Goal: Task Accomplishment & Management: Manage account settings

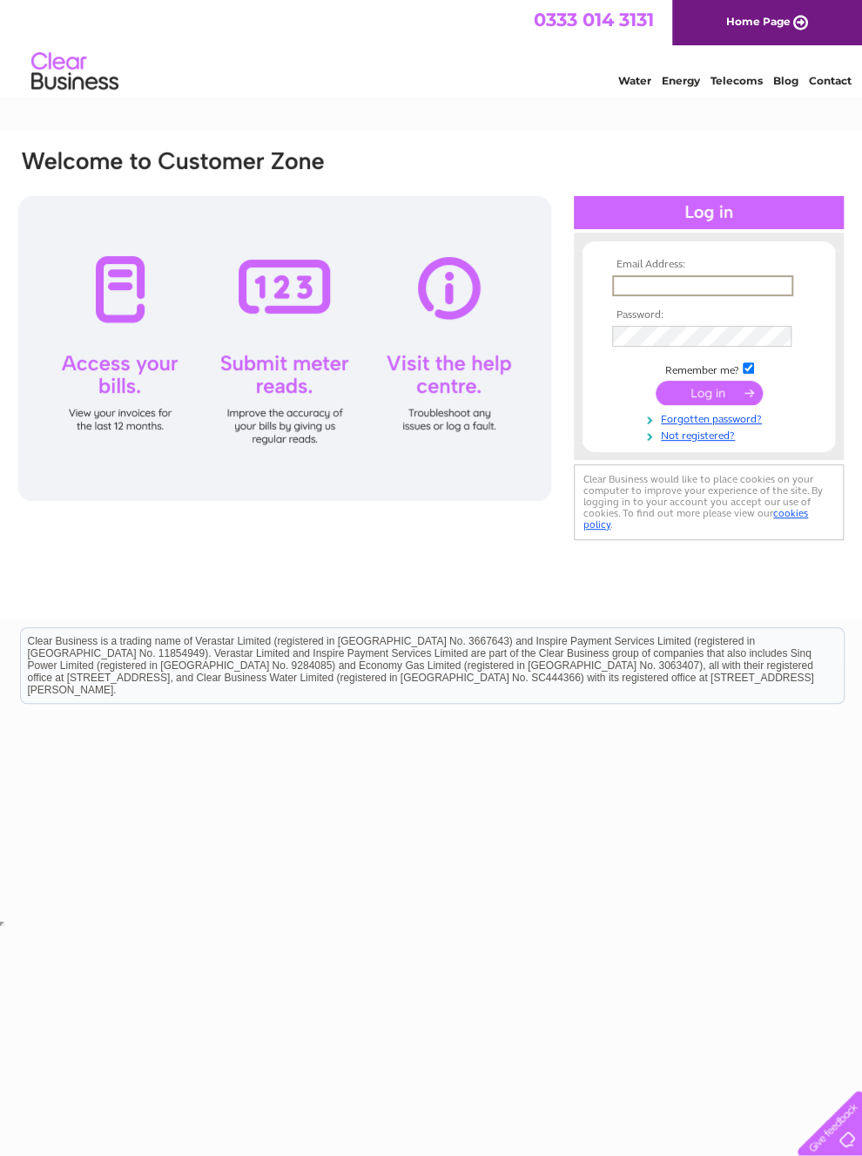
click at [657, 284] on input "text" at bounding box center [702, 285] width 181 height 21
type input "robertfellows51@tiscali.co.uk"
click at [725, 394] on input "submit" at bounding box center [709, 393] width 107 height 24
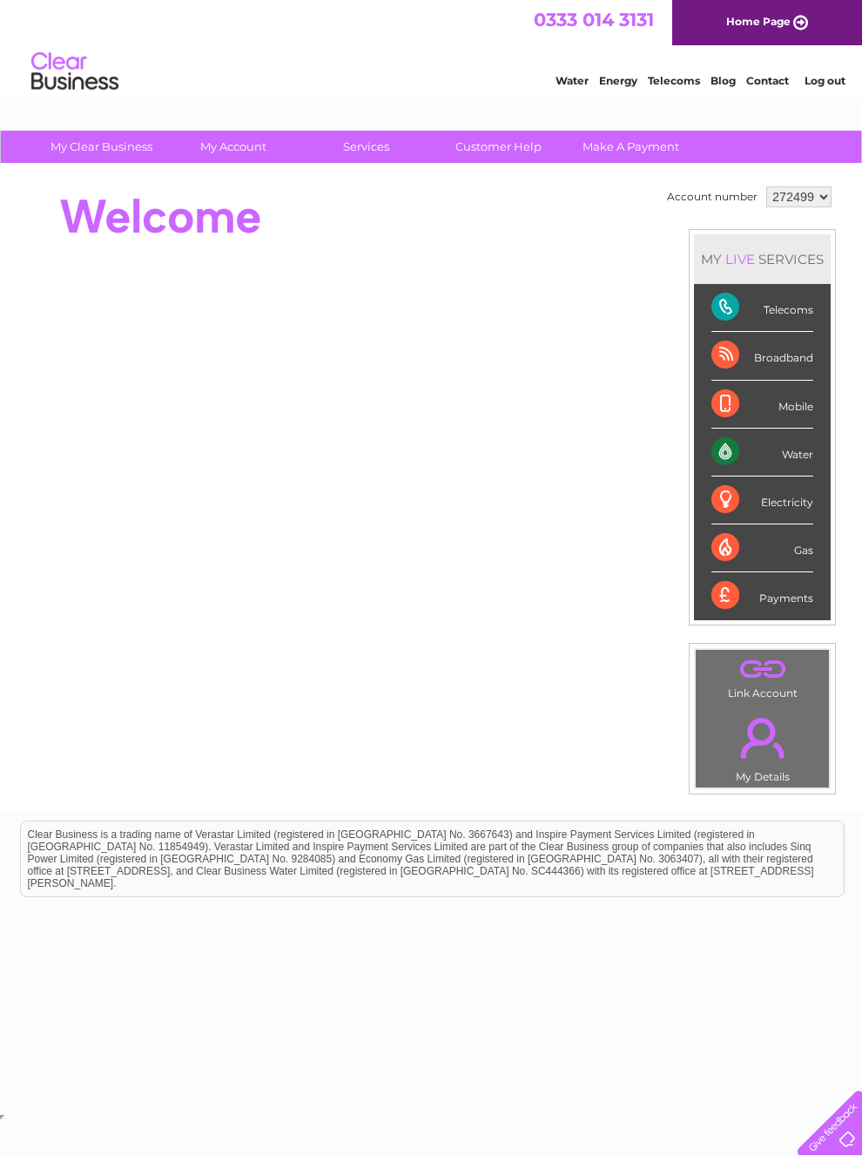
click at [794, 547] on div "Gas" at bounding box center [763, 548] width 102 height 48
click at [776, 565] on div "Gas" at bounding box center [763, 548] width 102 height 48
click at [777, 565] on div "Gas" at bounding box center [763, 548] width 102 height 48
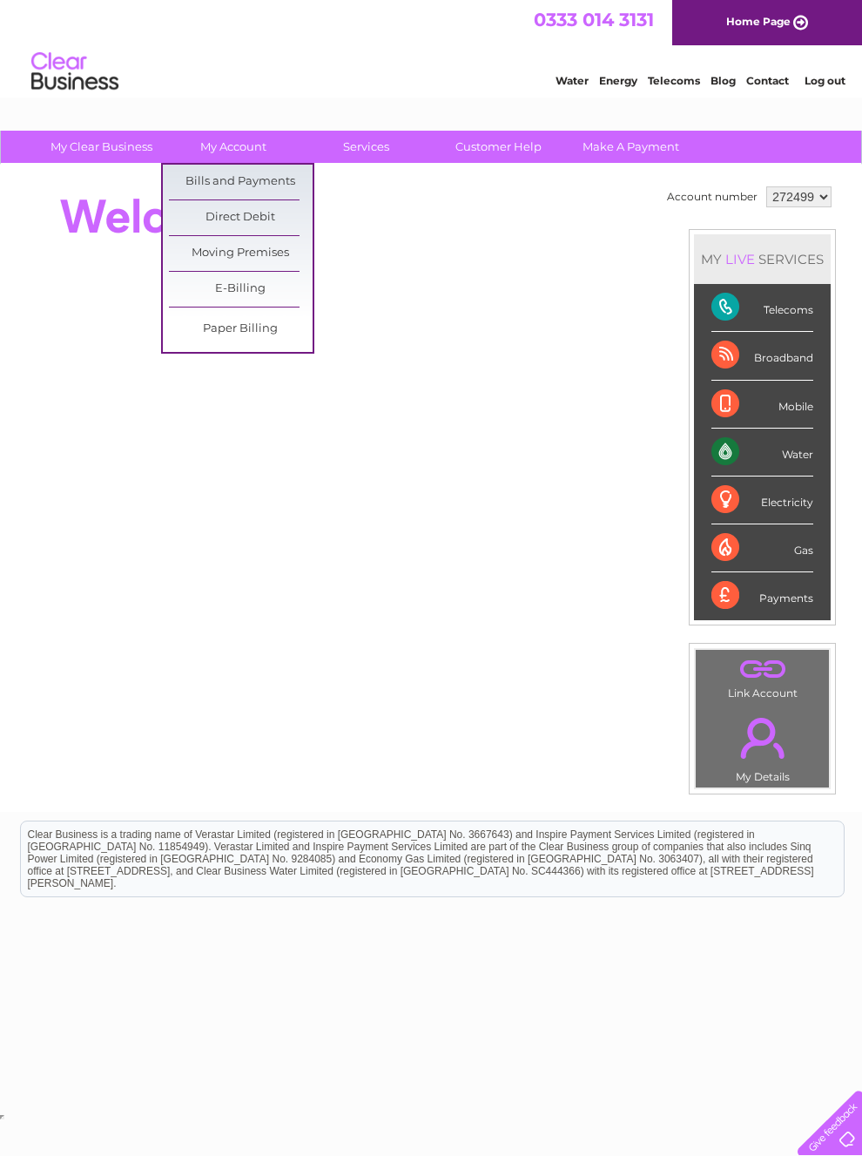
click at [265, 177] on link "Bills and Payments" at bounding box center [241, 182] width 144 height 35
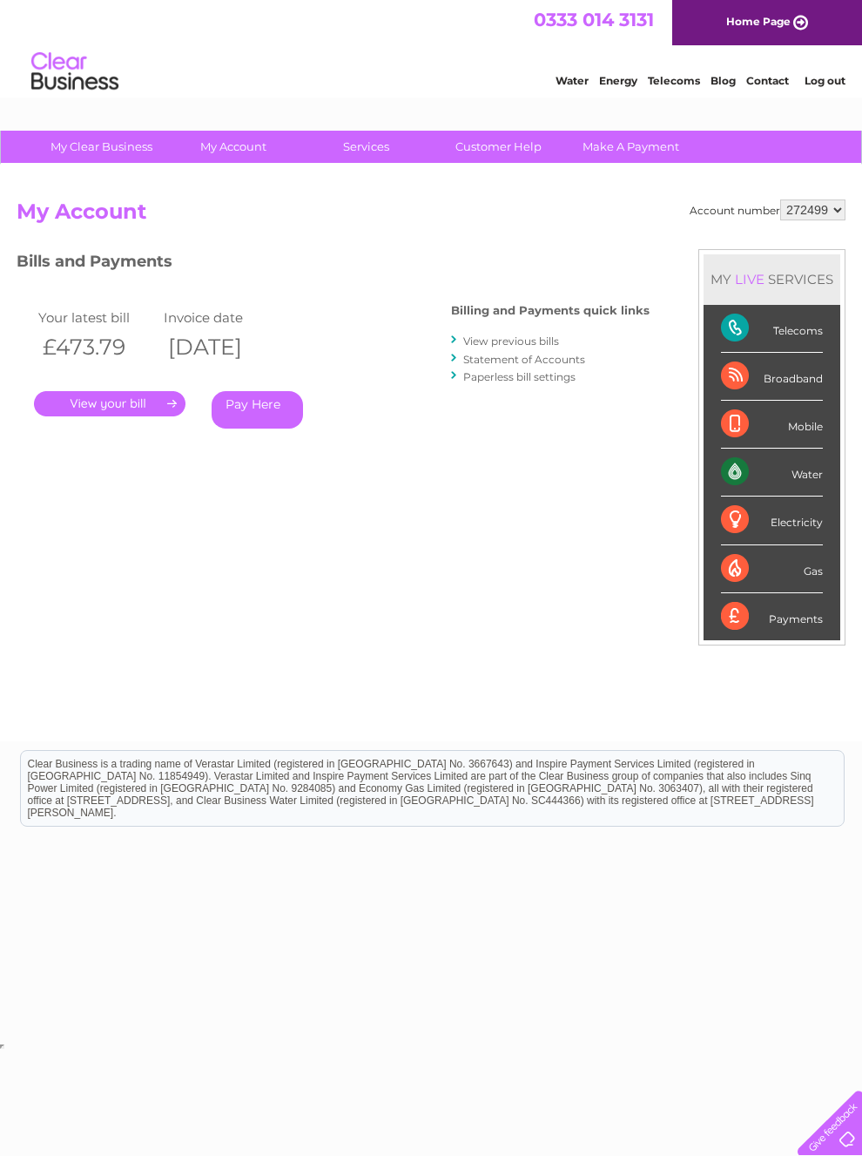
click at [512, 339] on link "View previous bills" at bounding box center [511, 341] width 96 height 13
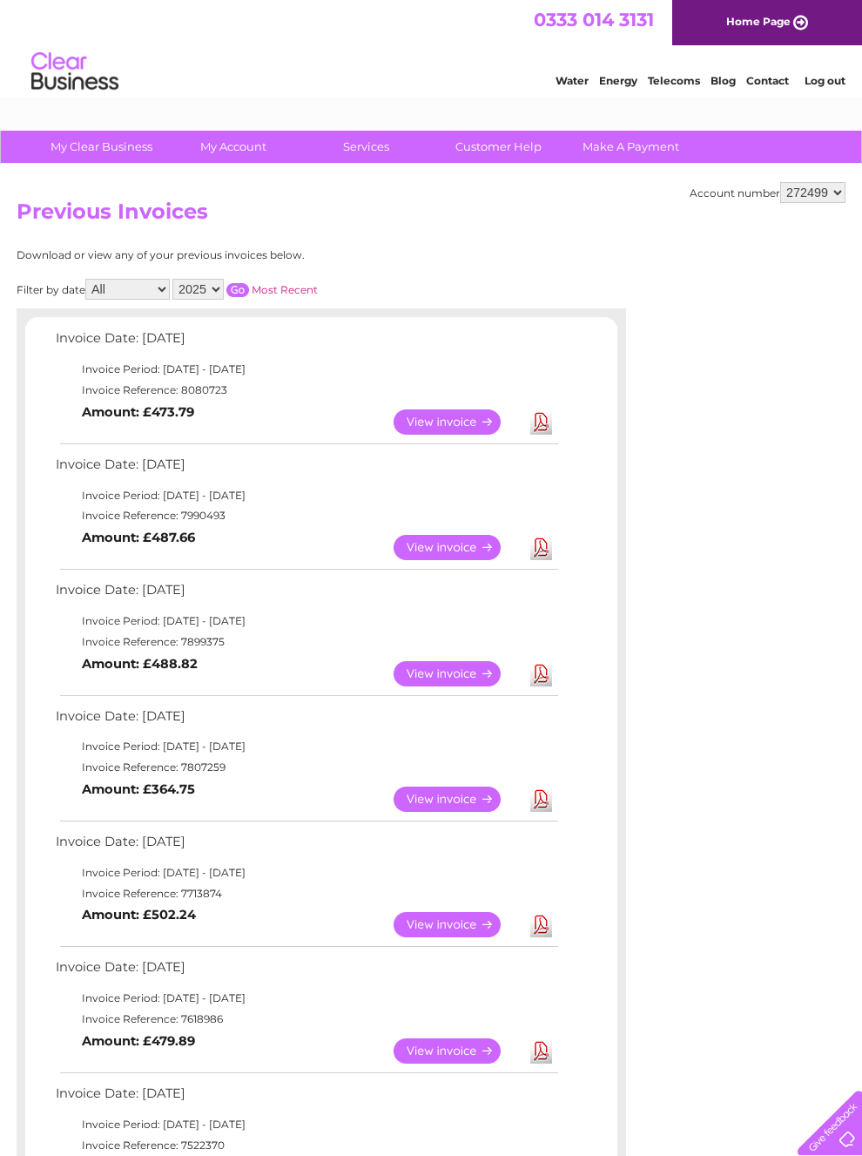
click at [456, 428] on link "View" at bounding box center [458, 421] width 128 height 25
